Goal: Transaction & Acquisition: Subscribe to service/newsletter

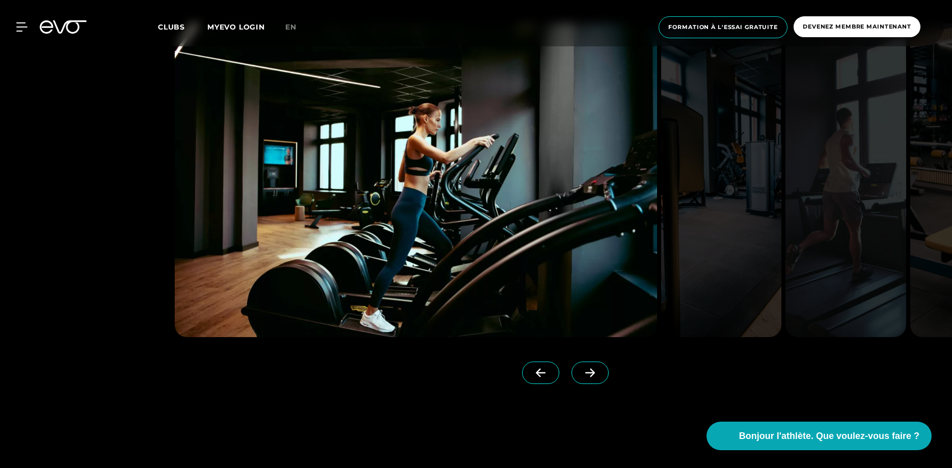
scroll to position [1039, 0]
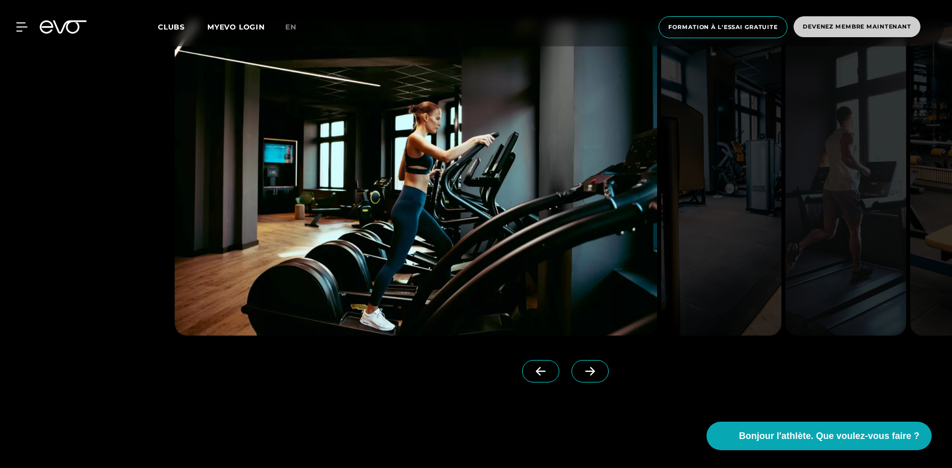
click at [859, 30] on span "Devenez membre maintenant" at bounding box center [857, 26] width 108 height 9
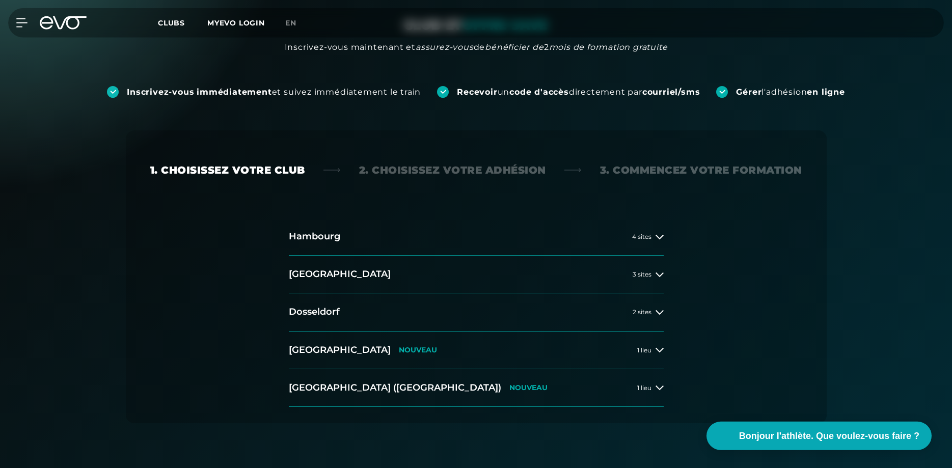
scroll to position [208, 0]
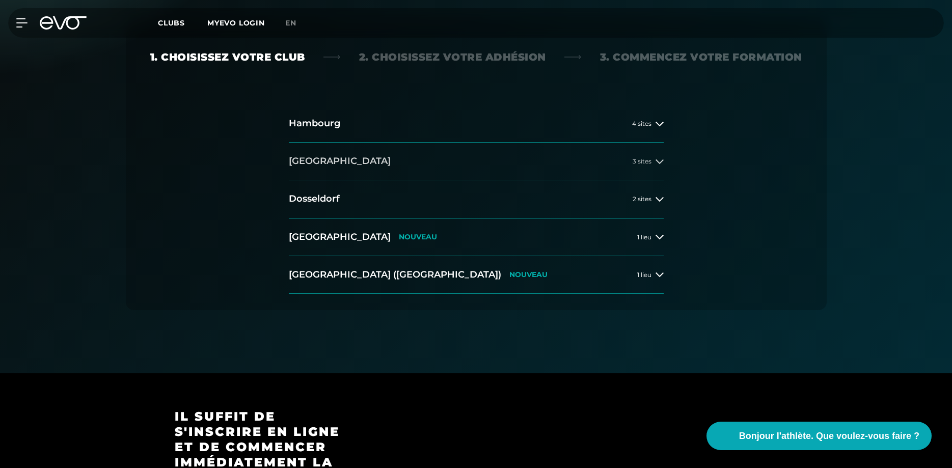
click at [341, 162] on button "[GEOGRAPHIC_DATA] 3 sites" at bounding box center [476, 162] width 375 height 38
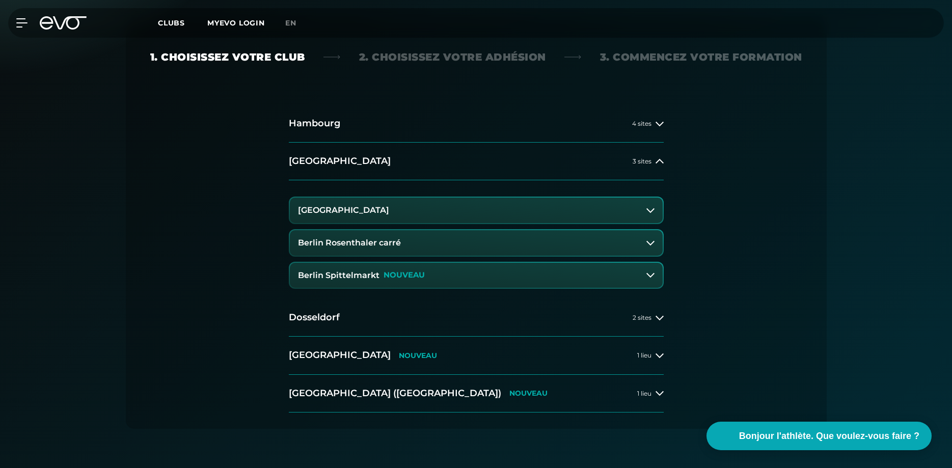
click at [407, 209] on button "[GEOGRAPHIC_DATA]" at bounding box center [476, 210] width 373 height 25
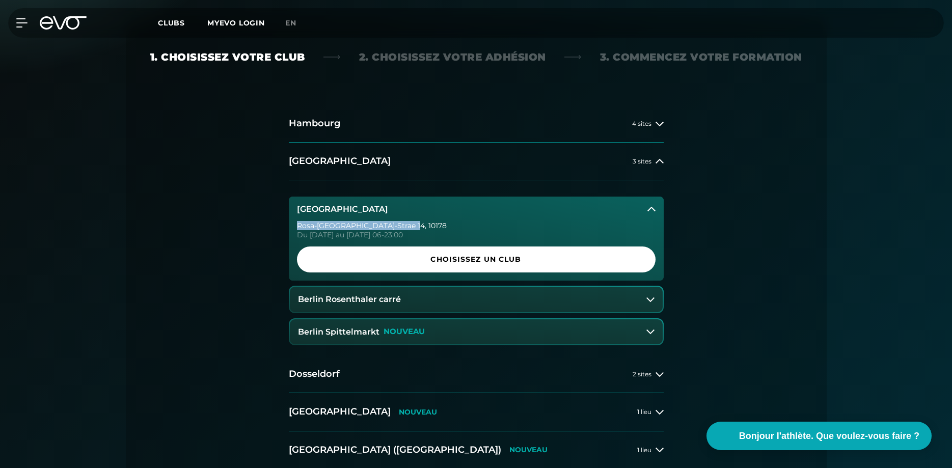
drag, startPoint x: 411, startPoint y: 223, endPoint x: 288, endPoint y: 218, distance: 122.8
click at [289, 218] on div "[GEOGRAPHIC_DATA]-[STREET_ADDRESS] [DATE] au [DATE] 06-23:00 Choisissez un club" at bounding box center [476, 239] width 375 height 84
copy div "Rosa-[GEOGRAPHIC_DATA]-Strae 14, 10178"
click at [429, 297] on button "Berlin Rosenthaler carré" at bounding box center [476, 299] width 373 height 25
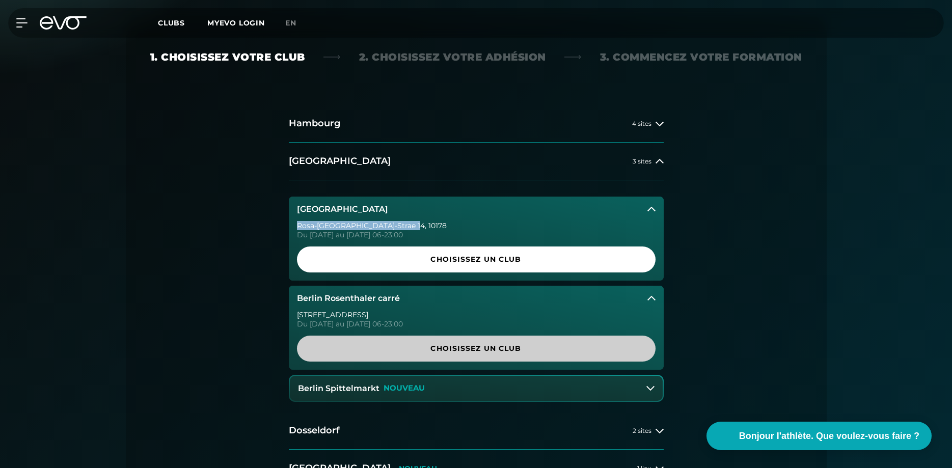
click at [445, 345] on span "Choisissez un club" at bounding box center [476, 348] width 310 height 11
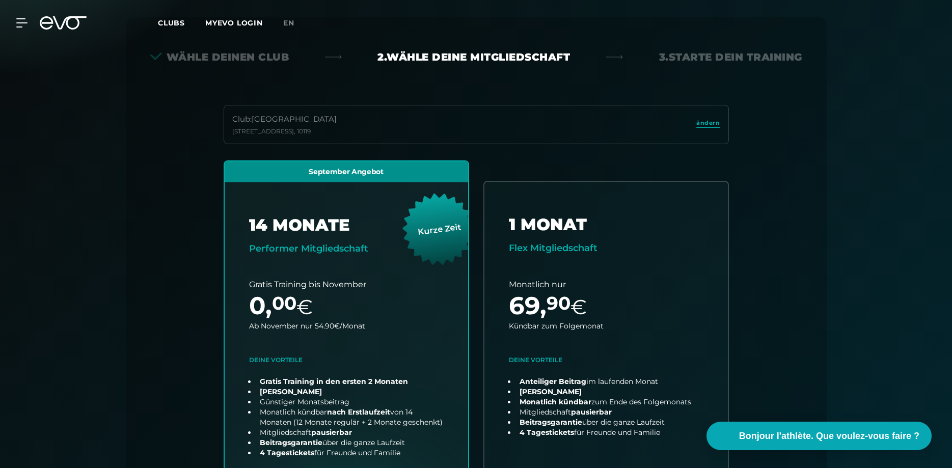
scroll to position [0, 0]
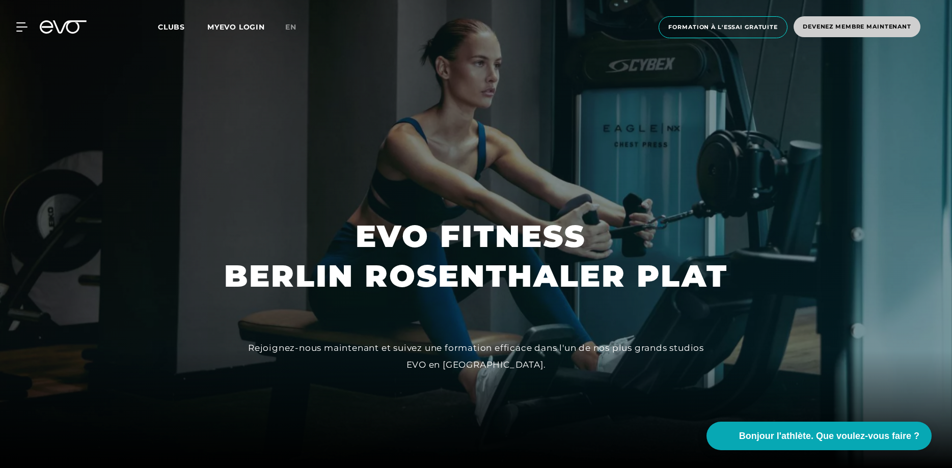
click at [890, 23] on span "Devenez membre maintenant" at bounding box center [857, 26] width 108 height 9
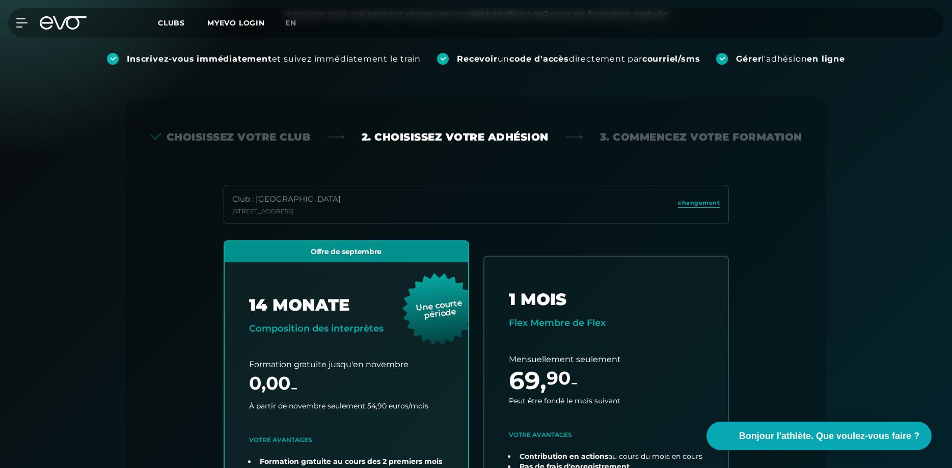
scroll to position [17, 0]
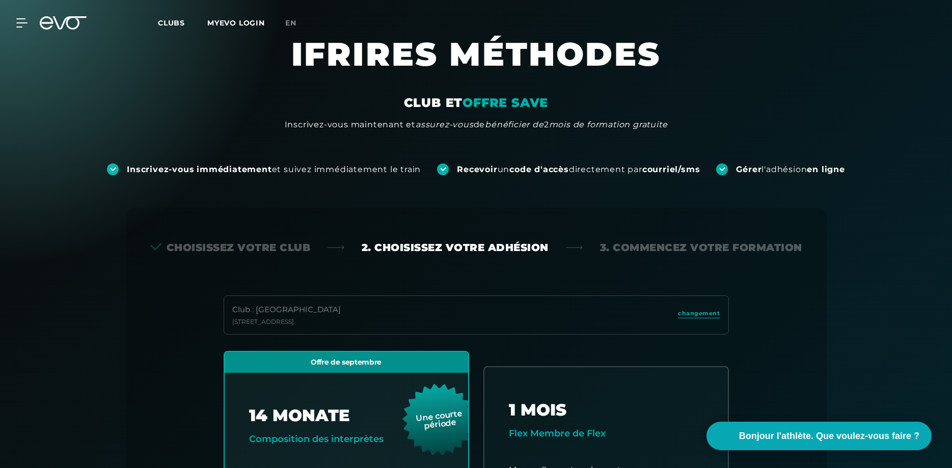
click at [258, 250] on div "Choisissez votre club" at bounding box center [230, 247] width 160 height 14
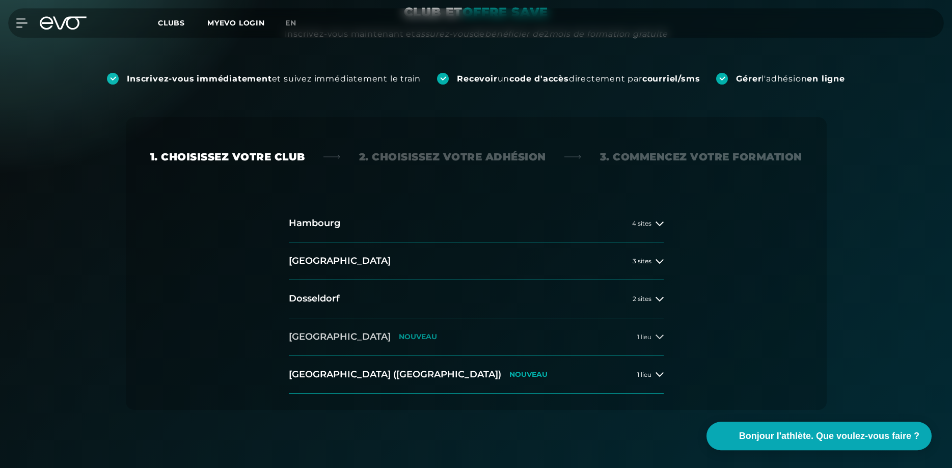
scroll to position [173, 0]
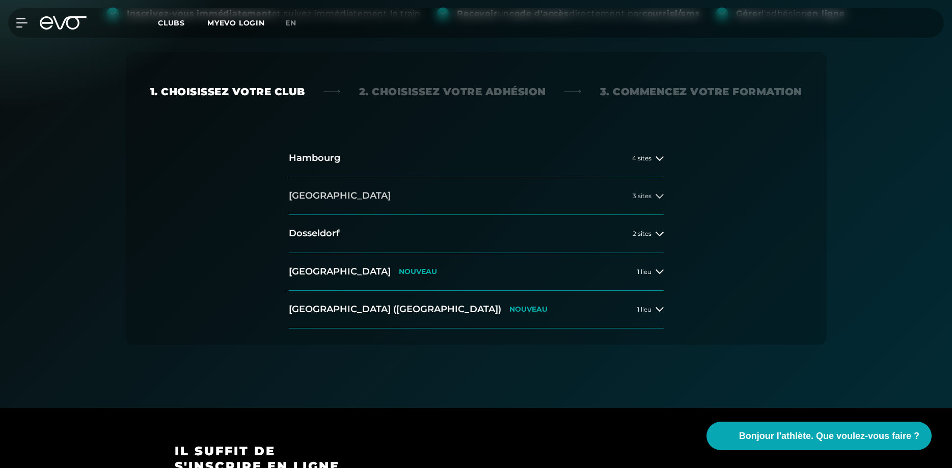
click at [350, 199] on button "[GEOGRAPHIC_DATA] 3 sites" at bounding box center [476, 196] width 375 height 38
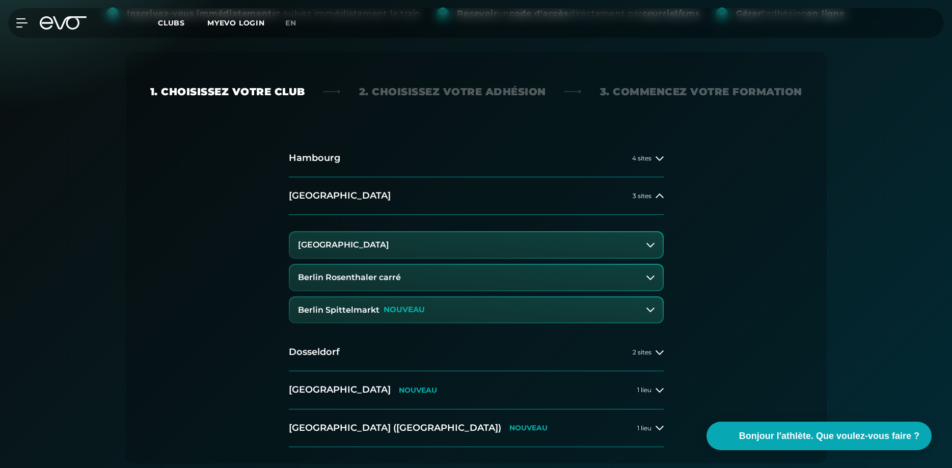
click at [372, 243] on h3 "[GEOGRAPHIC_DATA]" at bounding box center [343, 244] width 91 height 9
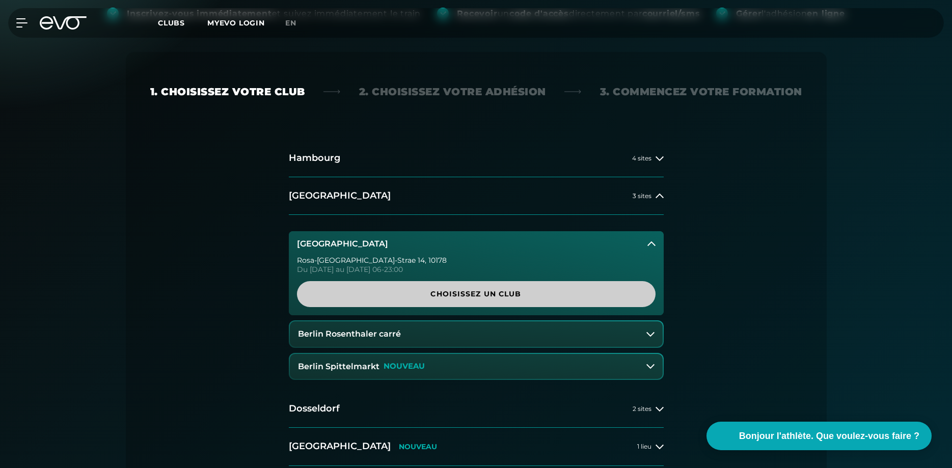
click at [415, 296] on span "Choisissez un club" at bounding box center [476, 294] width 310 height 11
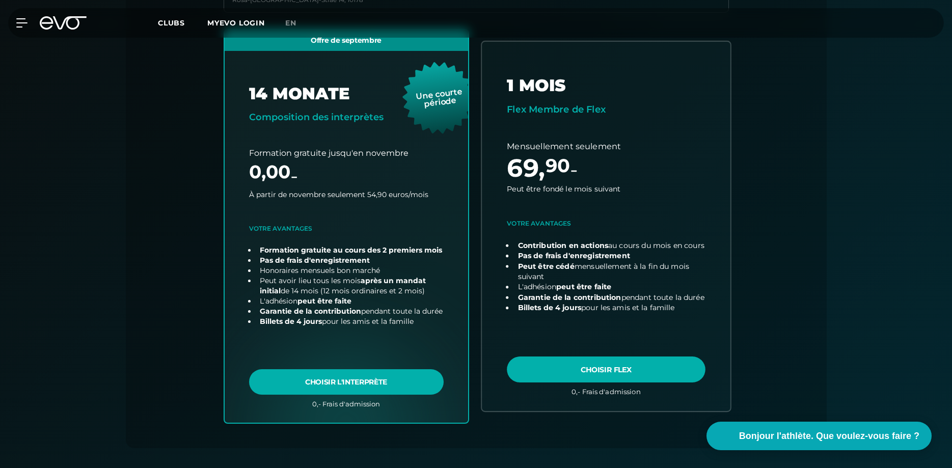
scroll to position [339, 0]
